Goal: Information Seeking & Learning: Understand process/instructions

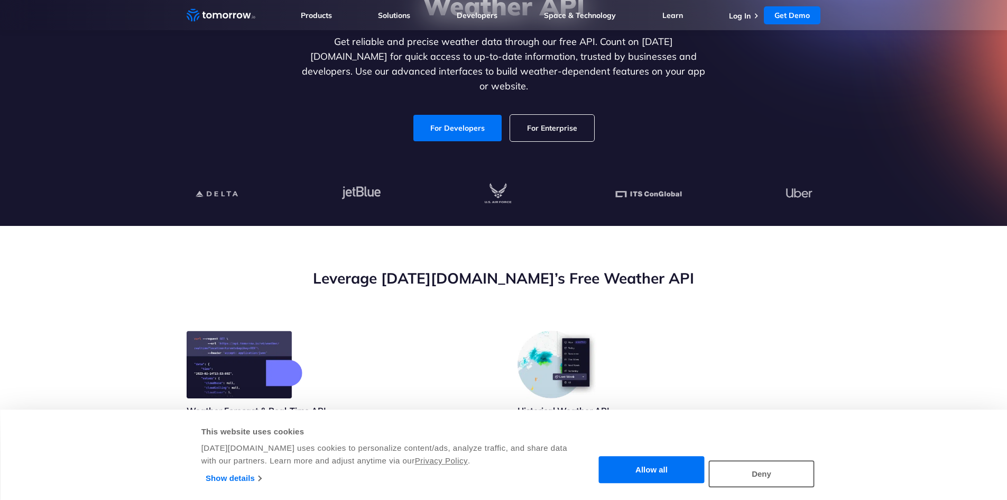
scroll to position [264, 0]
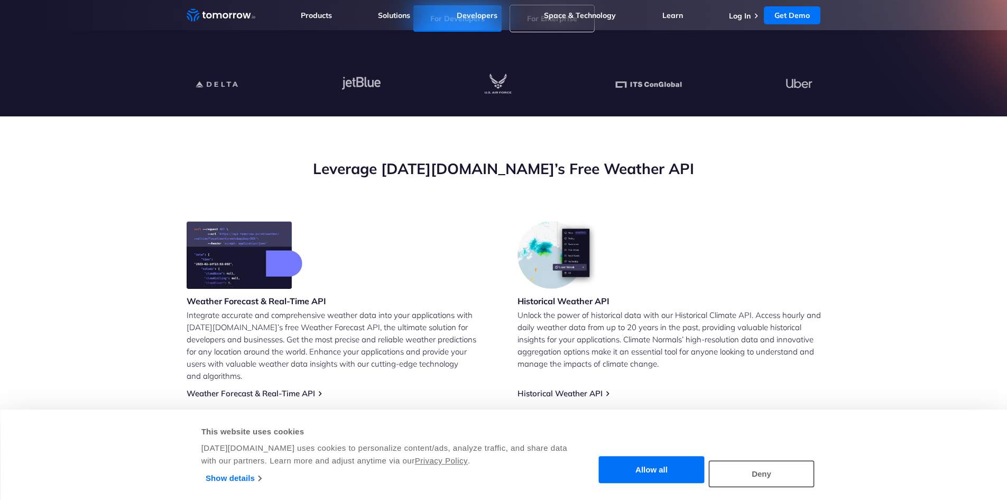
click at [659, 475] on button "Allow all" at bounding box center [652, 469] width 106 height 27
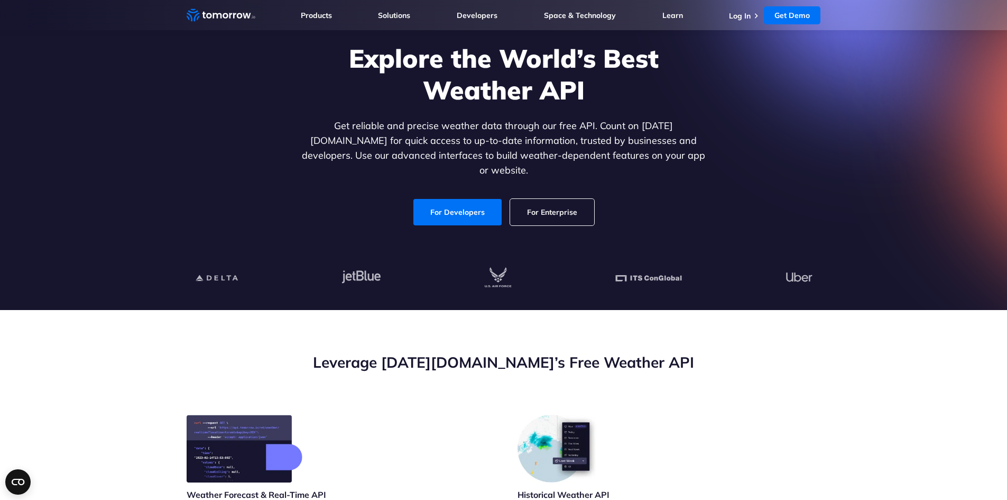
scroll to position [0, 0]
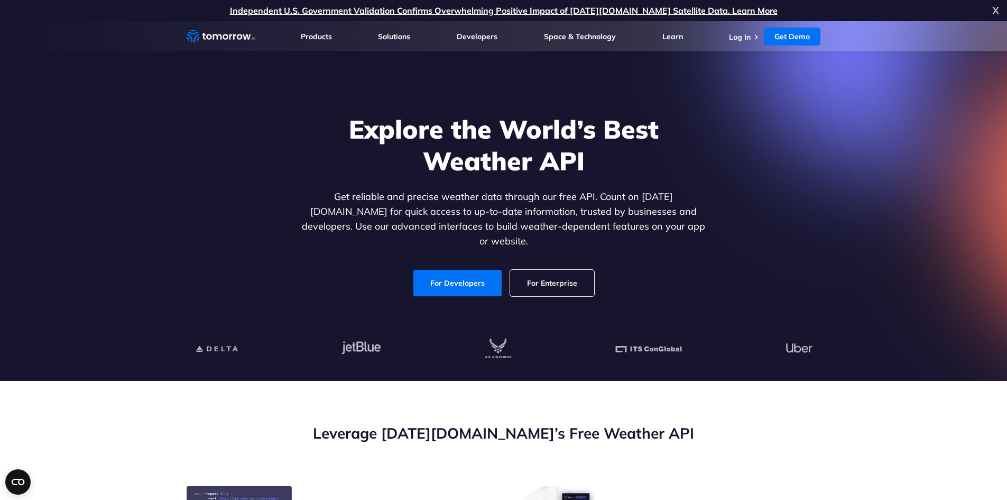
click at [997, 11] on span "X" at bounding box center [995, 10] width 7 height 21
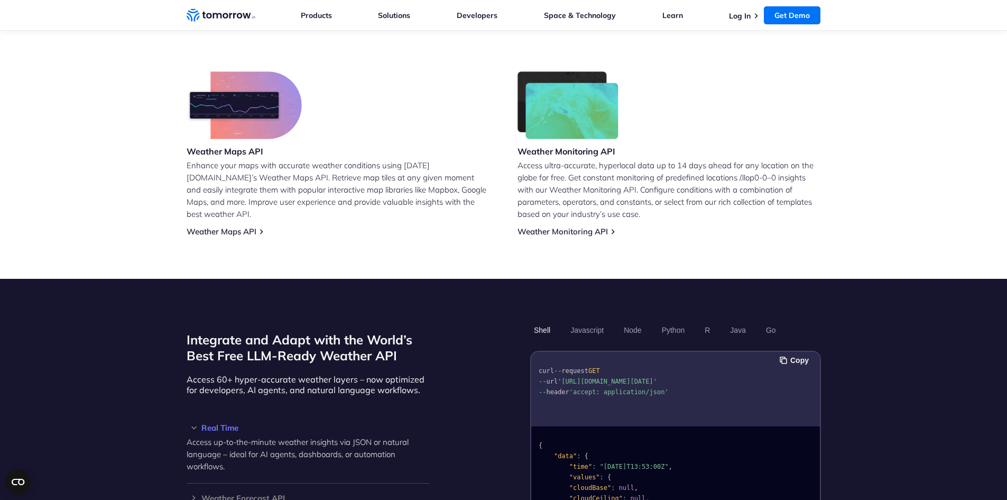
scroll to position [649, 0]
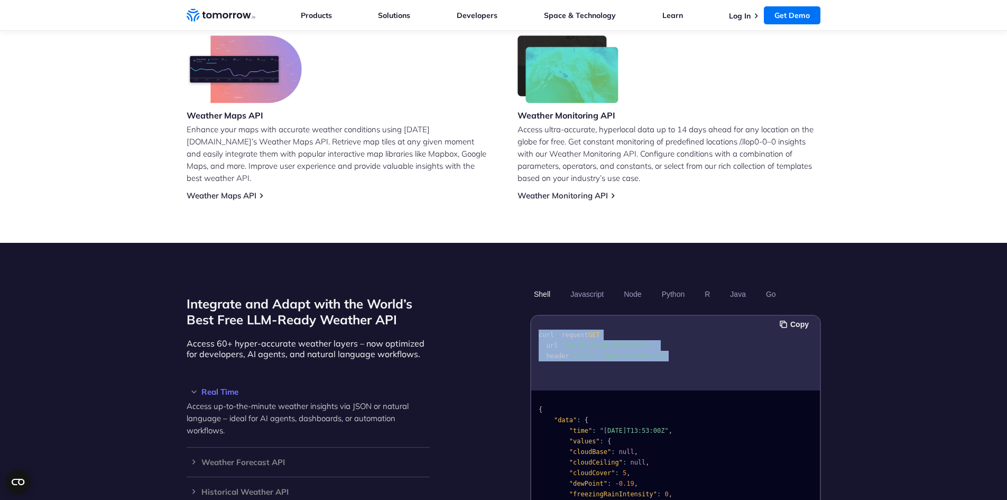
drag, startPoint x: 535, startPoint y: 321, endPoint x: 681, endPoint y: 362, distance: 152.0
click at [681, 362] on pre "curl -- request GET -- url '[URL][DOMAIN_NAME][DATE]' -- header 'accept: applic…" at bounding box center [675, 343] width 289 height 48
click at [677, 352] on pre "curl -- request GET -- url '[URL][DOMAIN_NAME][DATE]' -- header 'accept: applic…" at bounding box center [675, 343] width 289 height 48
drag, startPoint x: 677, startPoint y: 352, endPoint x: 537, endPoint y: 315, distance: 145.0
click at [537, 319] on pre "curl -- request GET -- url '[URL][DOMAIN_NAME][DATE]' -- header 'accept: applic…" at bounding box center [675, 343] width 289 height 48
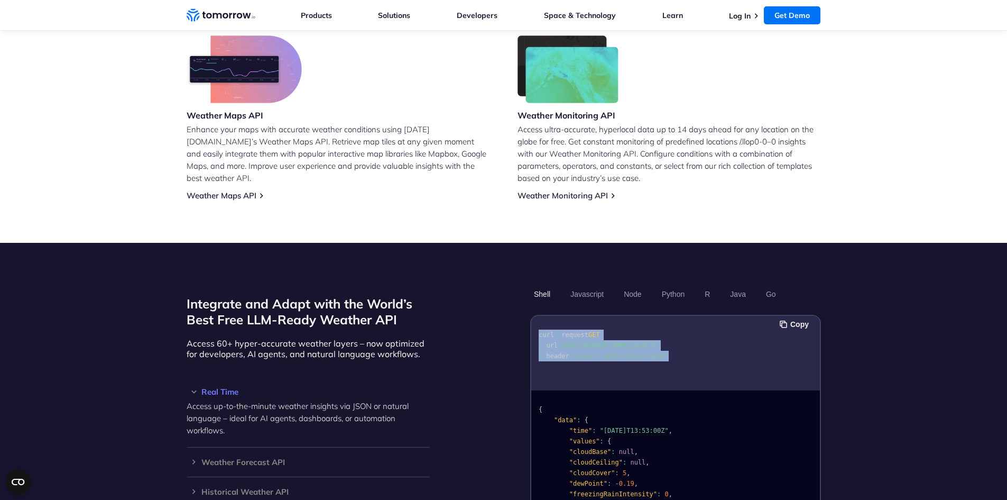
click at [537, 319] on pre "curl -- request GET -- url '[URL][DOMAIN_NAME][DATE]' -- header 'accept: applic…" at bounding box center [675, 343] width 289 height 48
drag, startPoint x: 537, startPoint y: 320, endPoint x: 676, endPoint y: 358, distance: 144.3
click at [676, 358] on pre "curl -- request GET -- url '[URL][DOMAIN_NAME][DATE]' -- header 'accept: applic…" at bounding box center [675, 343] width 289 height 48
drag, startPoint x: 676, startPoint y: 358, endPoint x: 540, endPoint y: 324, distance: 139.8
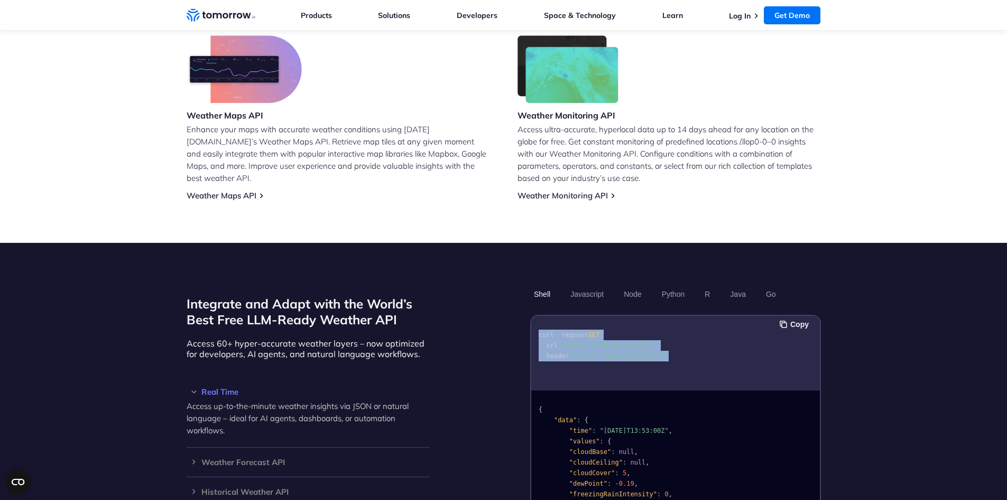
click at [540, 324] on pre "curl -- request GET -- url '[URL][DOMAIN_NAME][DATE]' -- header 'accept: applic…" at bounding box center [675, 343] width 289 height 48
click at [540, 331] on span "curl" at bounding box center [546, 334] width 15 height 7
drag, startPoint x: 540, startPoint y: 324, endPoint x: 667, endPoint y: 357, distance: 131.2
click at [667, 357] on pre "curl -- request GET -- url '[URL][DOMAIN_NAME][DATE]' -- header 'accept: applic…" at bounding box center [675, 343] width 289 height 48
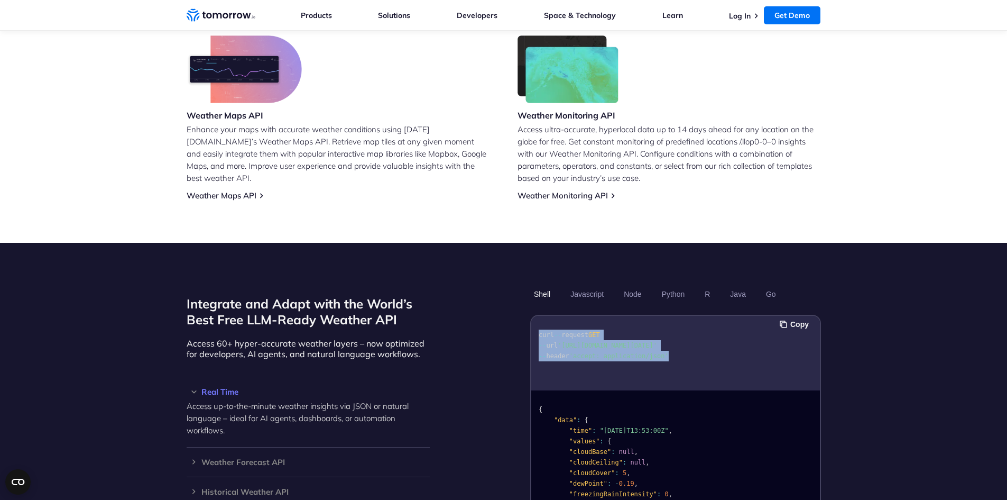
drag, startPoint x: 668, startPoint y: 357, endPoint x: 529, endPoint y: 314, distance: 145.0
click at [529, 314] on div "Integrate and Adapt with the World’s Best Free LLM-Ready Weather API Access 60+…" at bounding box center [504, 418] width 634 height 266
click at [491, 328] on div "Integrate and Adapt with the World’s Best Free LLM-Ready Weather API Access 60+…" at bounding box center [504, 418] width 634 height 266
drag, startPoint x: 536, startPoint y: 323, endPoint x: 688, endPoint y: 359, distance: 156.6
click at [688, 359] on pre "curl -- request GET -- url '[URL][DOMAIN_NAME][DATE]' -- header 'accept: applic…" at bounding box center [675, 343] width 289 height 48
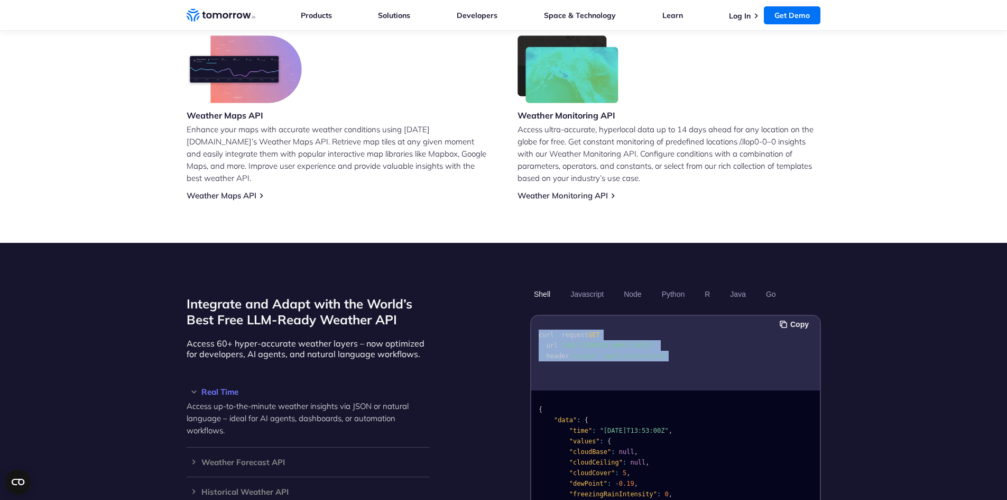
click at [688, 359] on pre "curl -- request GET -- url '[URL][DOMAIN_NAME][DATE]' -- header 'accept: applic…" at bounding box center [675, 343] width 289 height 48
drag, startPoint x: 676, startPoint y: 355, endPoint x: 538, endPoint y: 318, distance: 143.4
click at [538, 319] on pre "curl -- request GET -- url '[URL][DOMAIN_NAME][DATE]' -- header 'accept: applic…" at bounding box center [675, 343] width 289 height 48
click at [688, 355] on pre "curl -- request GET -- url '[URL][DOMAIN_NAME][DATE]' -- header 'accept: applic…" at bounding box center [675, 343] width 289 height 48
drag, startPoint x: 680, startPoint y: 355, endPoint x: 531, endPoint y: 280, distance: 167.1
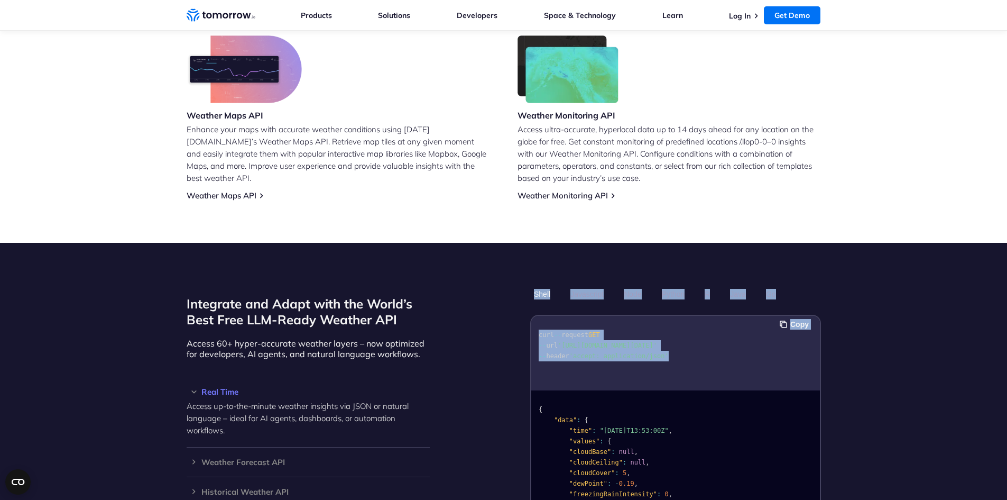
click at [531, 285] on div "Shell Javascript Node Python R Java Go Copy curl -- request GET -- url '[URL][D…" at bounding box center [675, 418] width 291 height 266
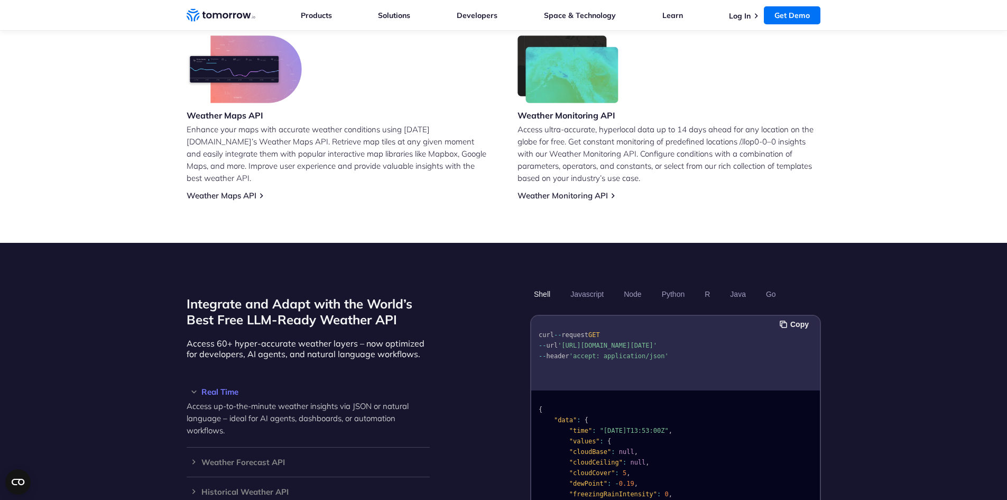
click at [469, 285] on div "Integrate and Adapt with the World’s Best Free LLM-Ready Weather API Access 60+…" at bounding box center [504, 418] width 634 height 266
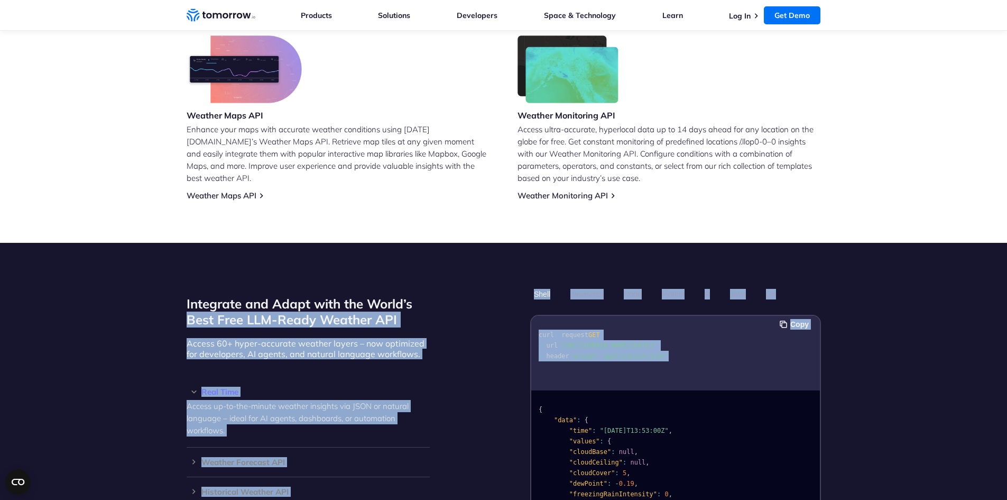
drag, startPoint x: 469, startPoint y: 276, endPoint x: 705, endPoint y: 359, distance: 249.9
click at [705, 359] on div "Integrate and Adapt with the World’s Best Free LLM-Ready Weather API Access 60+…" at bounding box center [504, 418] width 634 height 266
click at [705, 359] on pre "curl -- request GET -- url '[URL][DOMAIN_NAME][DATE]' -- header 'accept: applic…" at bounding box center [675, 343] width 289 height 48
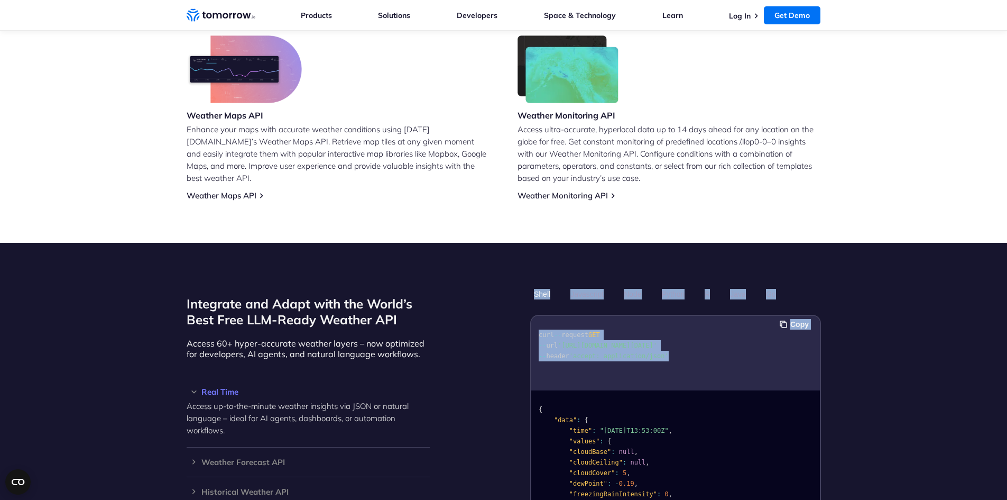
drag, startPoint x: 705, startPoint y: 359, endPoint x: 529, endPoint y: 272, distance: 196.2
click at [529, 272] on section "Integrate and Adapt with the World’s Best Free LLM-Ready Weather API Access 60+…" at bounding box center [503, 442] width 1007 height 399
click at [500, 293] on div "Integrate and Adapt with the World’s Best Free LLM-Ready Weather API Access 60+…" at bounding box center [504, 418] width 634 height 266
drag, startPoint x: 521, startPoint y: 281, endPoint x: 665, endPoint y: 357, distance: 162.7
click at [665, 357] on div "Integrate and Adapt with the World’s Best Free LLM-Ready Weather API Access 60+…" at bounding box center [504, 418] width 634 height 266
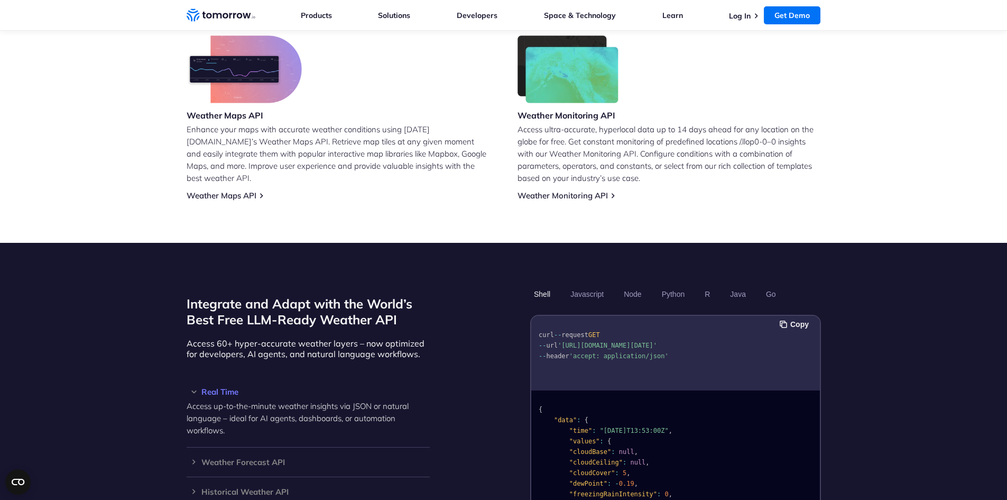
click at [473, 361] on div "Integrate and Adapt with the World’s Best Free LLM-Ready Weather API Access 60+…" at bounding box center [504, 418] width 634 height 266
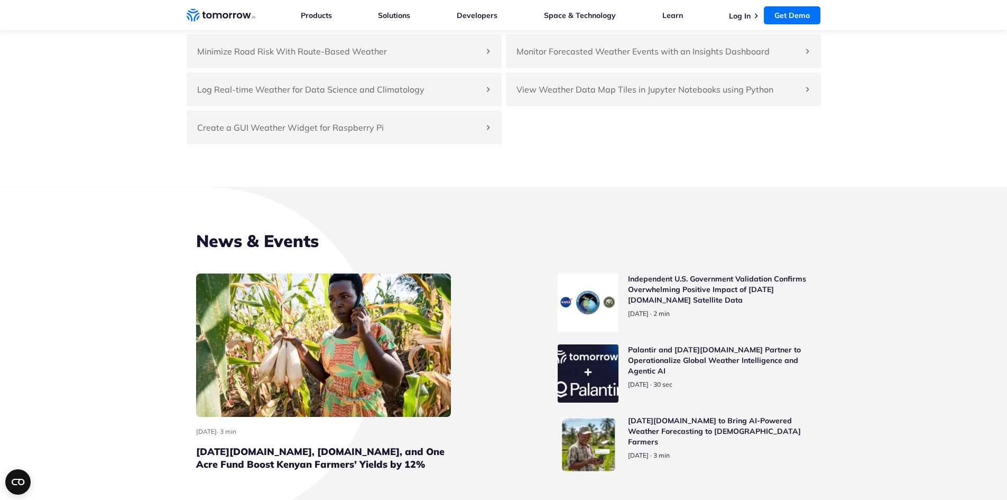
scroll to position [2446, 0]
